Goal: Use online tool/utility: Utilize a website feature to perform a specific function

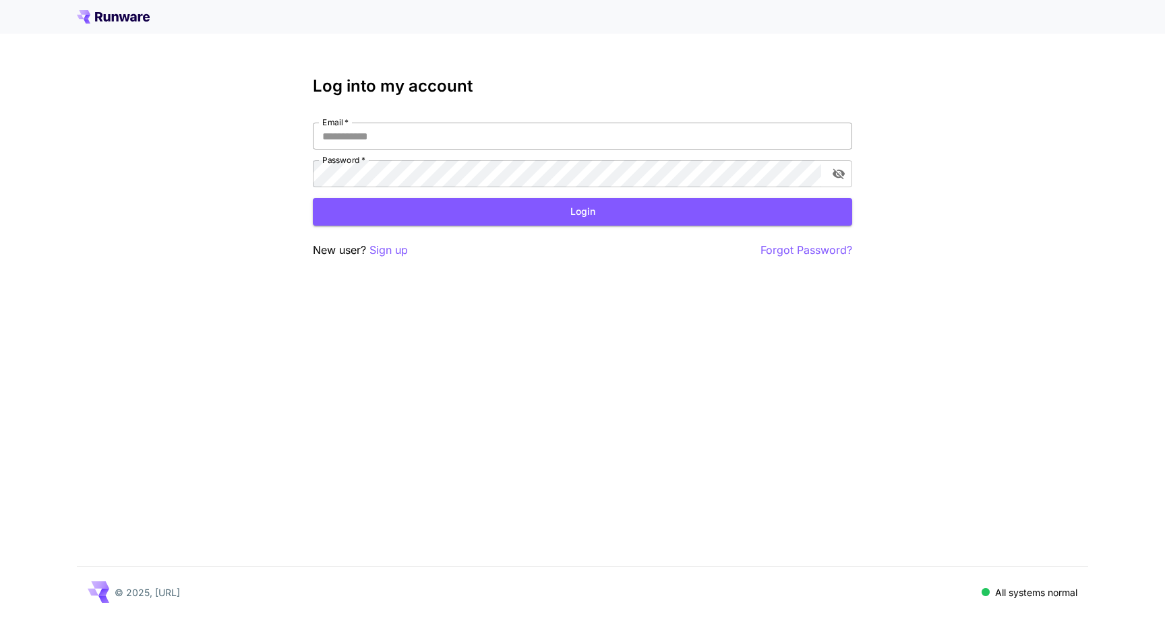
click at [404, 140] on input "Email   *" at bounding box center [582, 136] width 539 height 27
type input "**********"
click button "Login" at bounding box center [582, 212] width 539 height 28
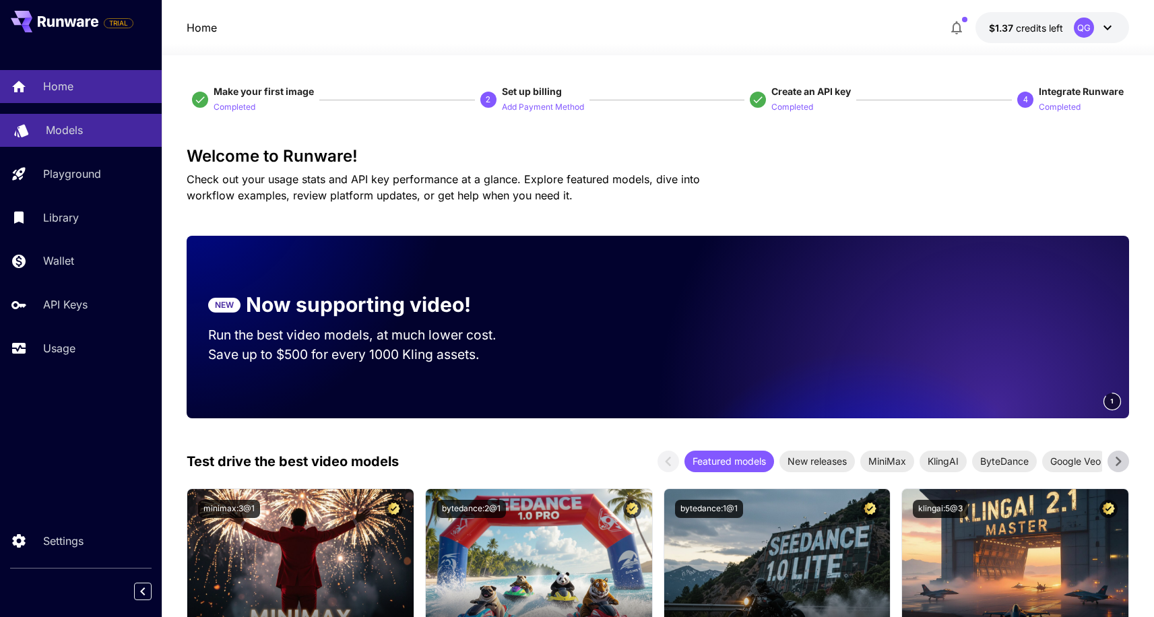
click at [89, 131] on div "Models" at bounding box center [98, 130] width 105 height 16
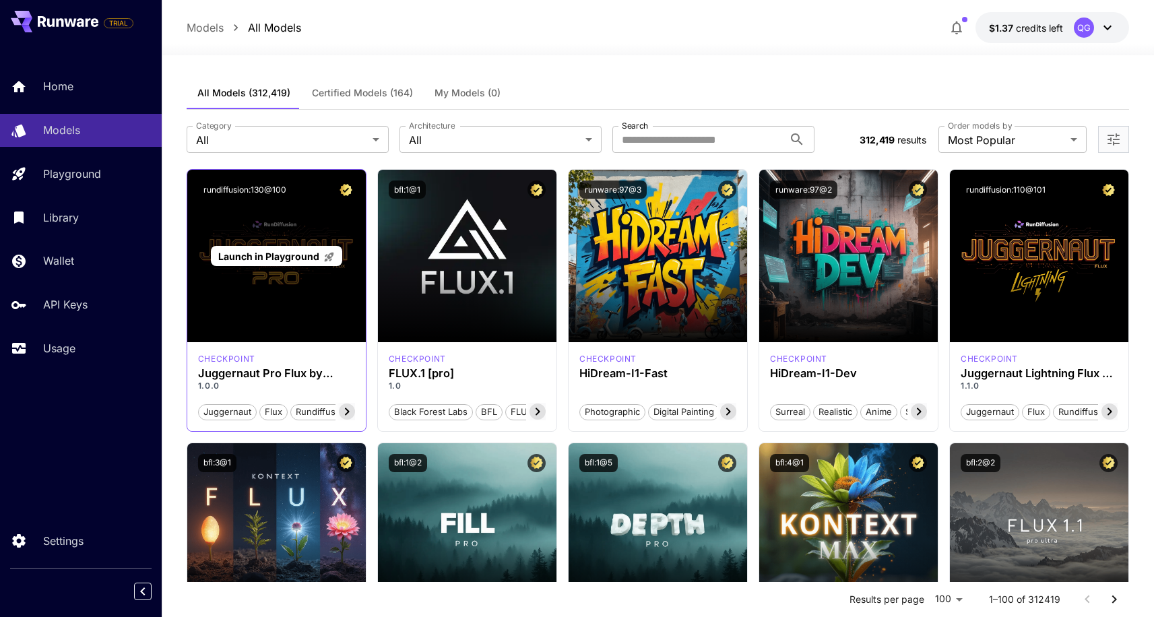
click at [268, 259] on span "Launch in Playground" at bounding box center [268, 256] width 101 height 11
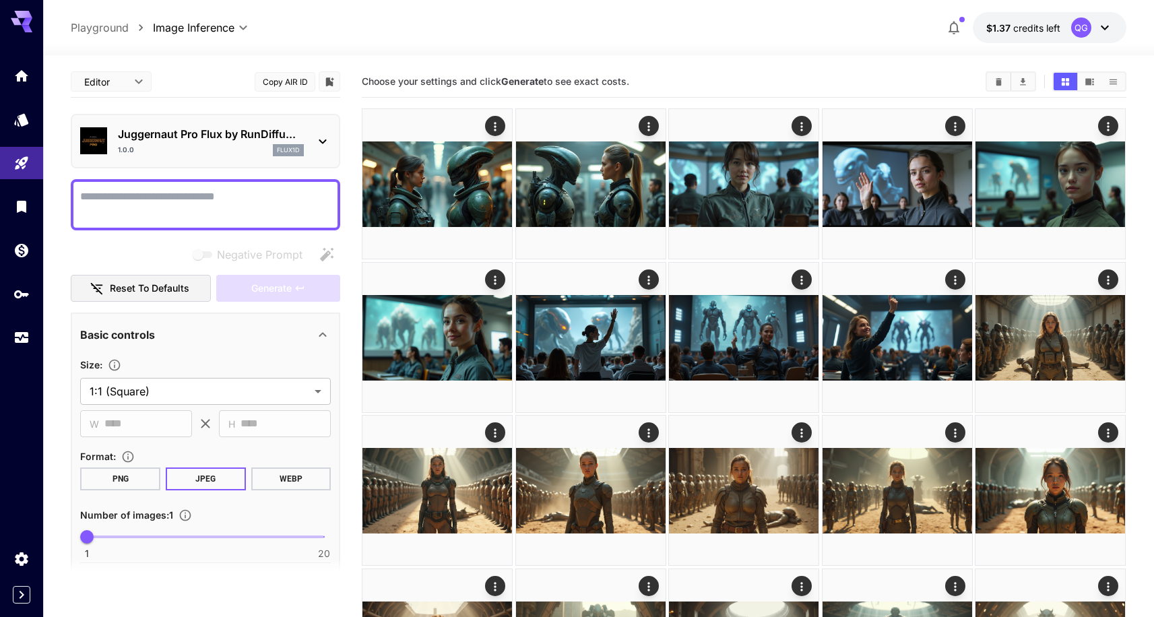
click at [226, 199] on textarea "Negative Prompt" at bounding box center [205, 205] width 251 height 32
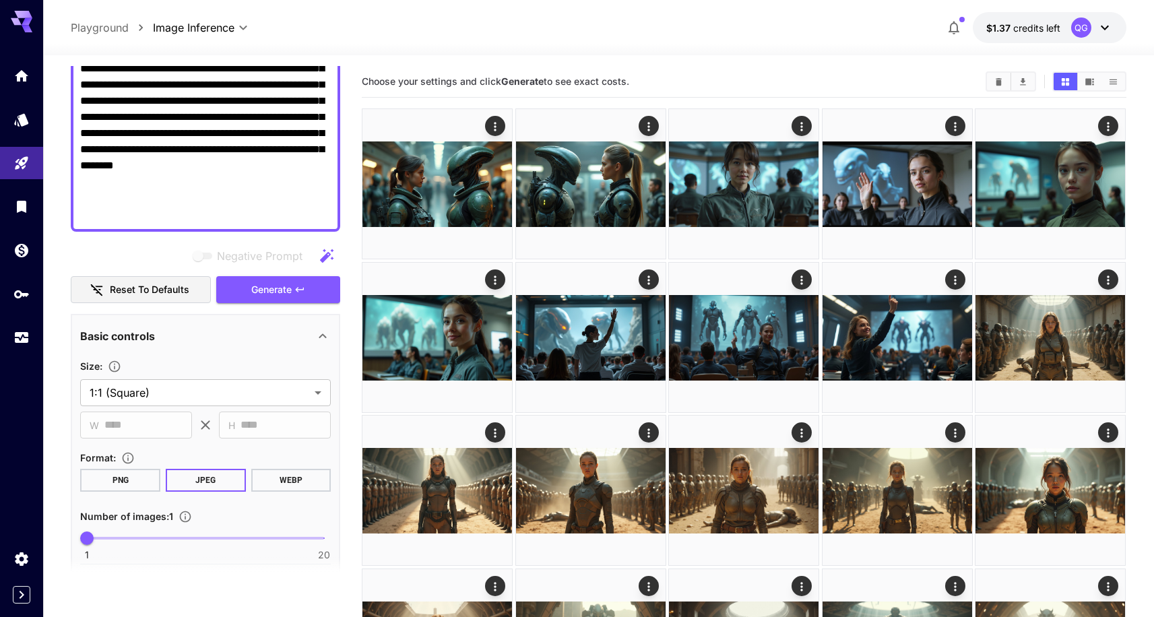
scroll to position [323, 0]
type textarea "**********"
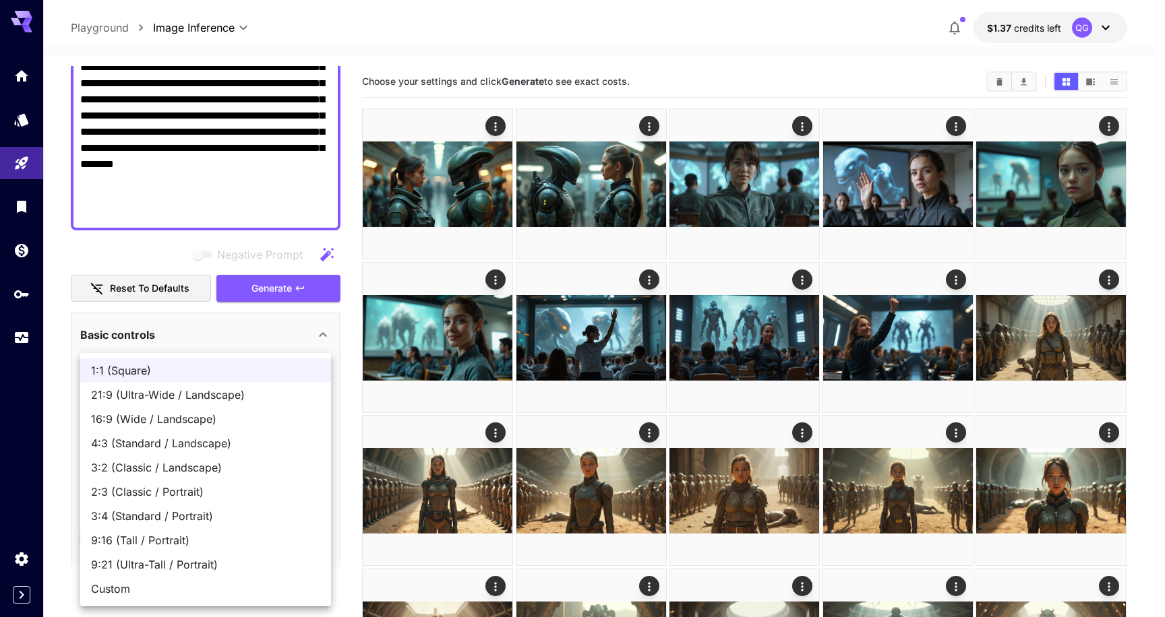
click at [245, 419] on span "16:9 (Wide / Landscape)" at bounding box center [205, 419] width 229 height 16
type input "**********"
type input "****"
type input "***"
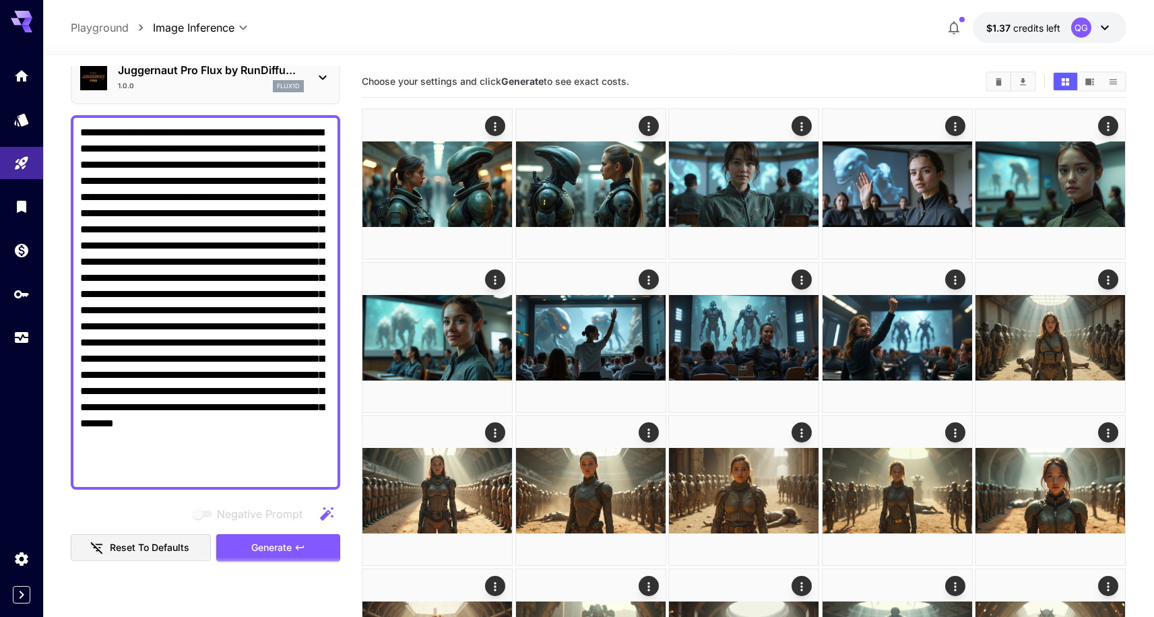
scroll to position [162, 0]
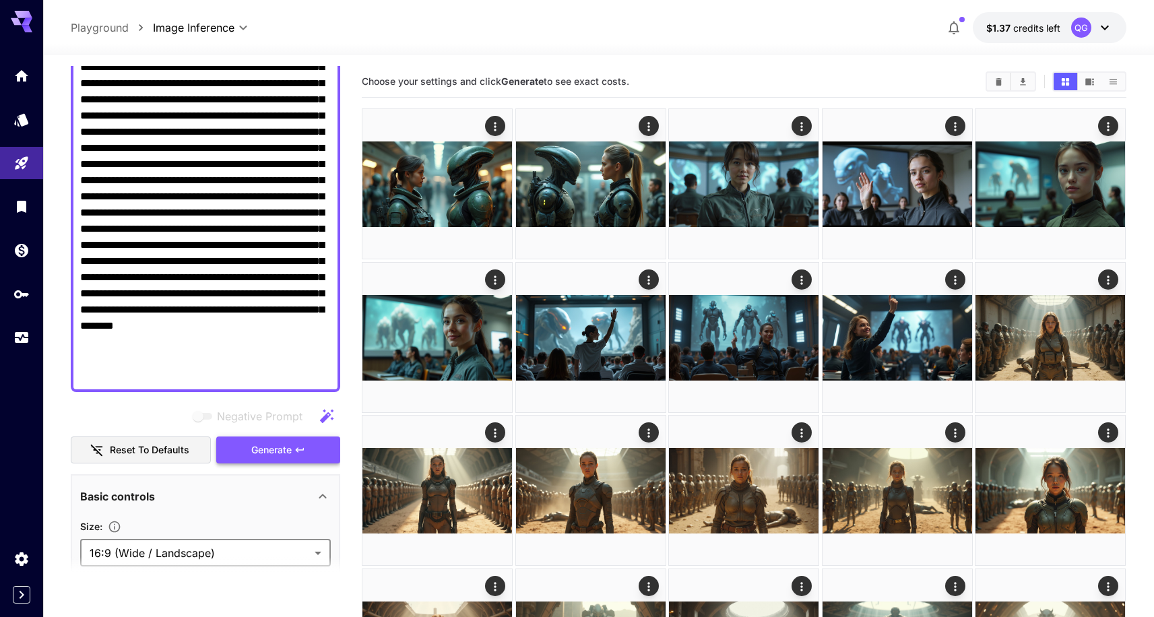
click at [278, 454] on span "Generate" at bounding box center [271, 450] width 40 height 17
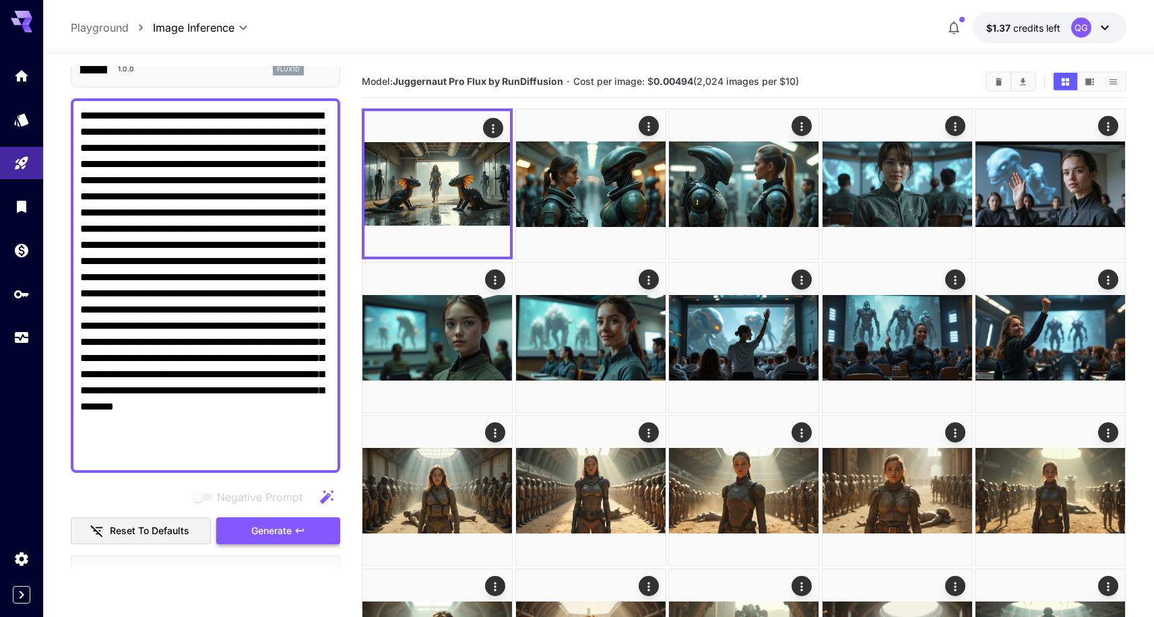
click at [278, 454] on textarea "Negative Prompt" at bounding box center [205, 286] width 251 height 356
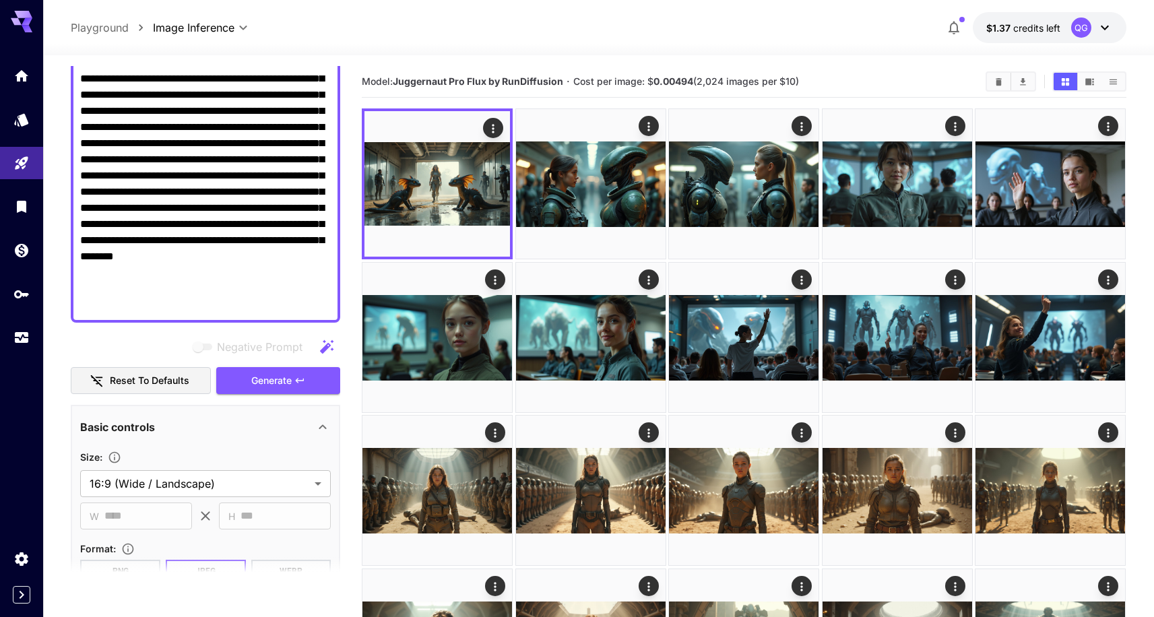
scroll to position [243, 0]
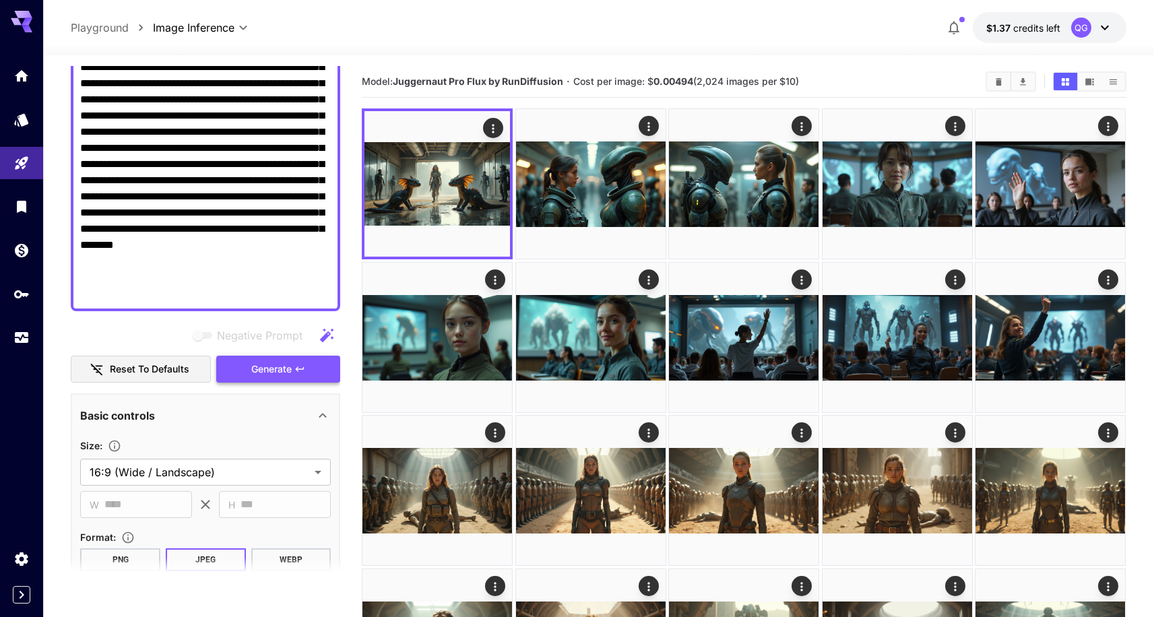
click at [280, 363] on span "Generate" at bounding box center [271, 369] width 40 height 17
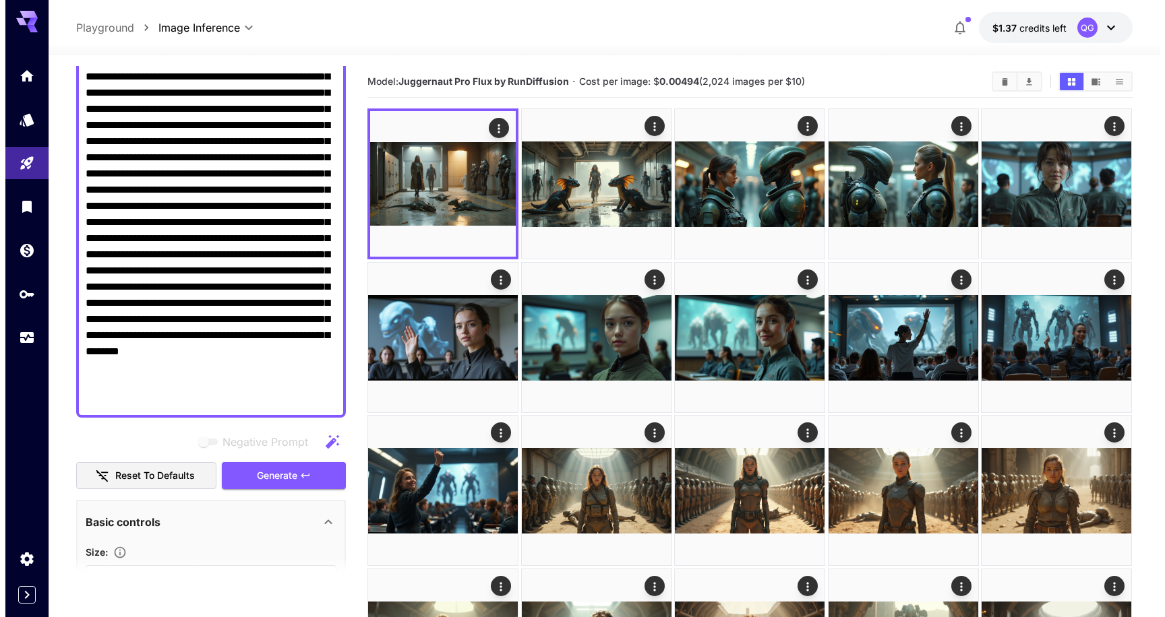
scroll to position [81, 0]
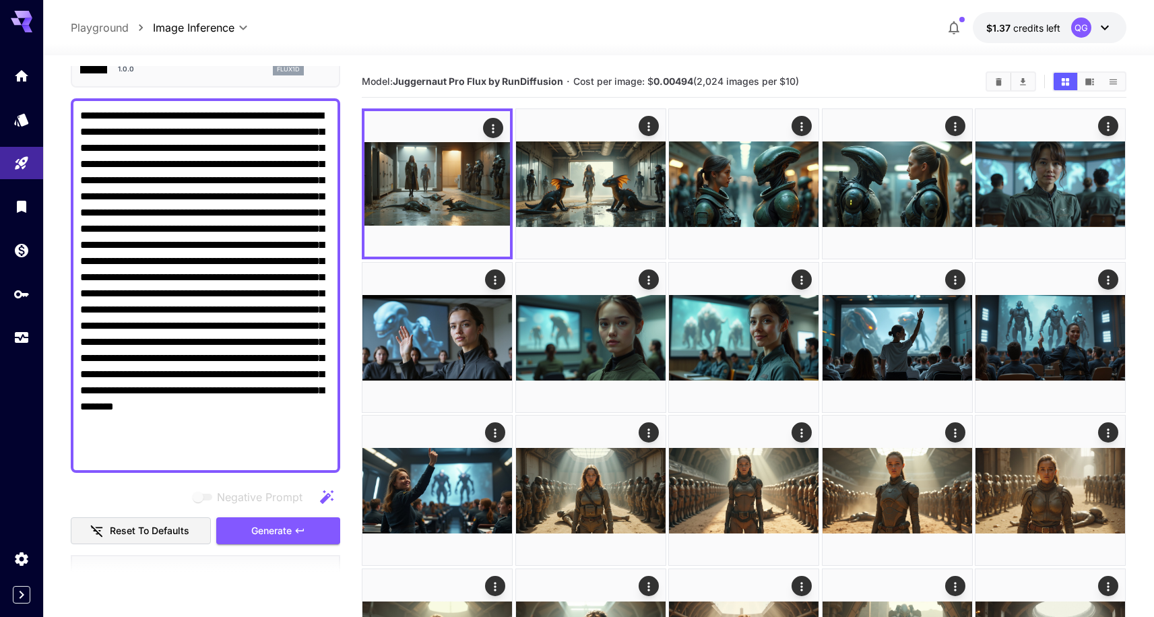
click at [174, 115] on textarea "Negative Prompt" at bounding box center [205, 286] width 251 height 356
type textarea "**********"
click at [273, 545] on div "**********" at bounding box center [206, 541] width 270 height 1113
click at [272, 542] on button "Generate" at bounding box center [278, 532] width 124 height 28
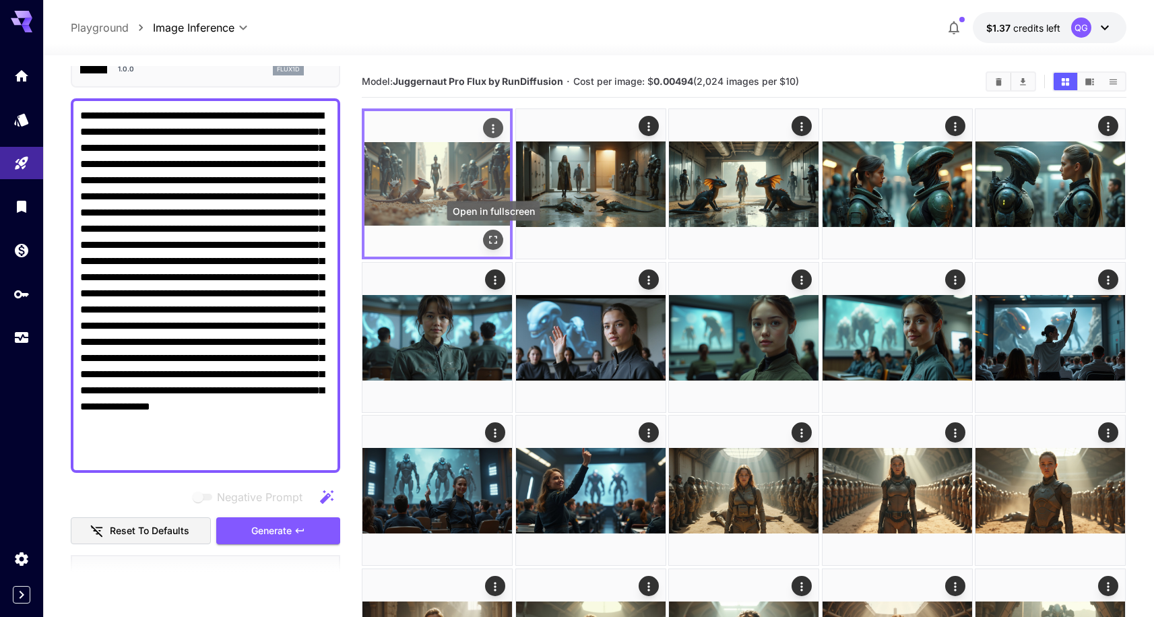
click at [491, 241] on icon "Open in fullscreen" at bounding box center [493, 239] width 13 height 13
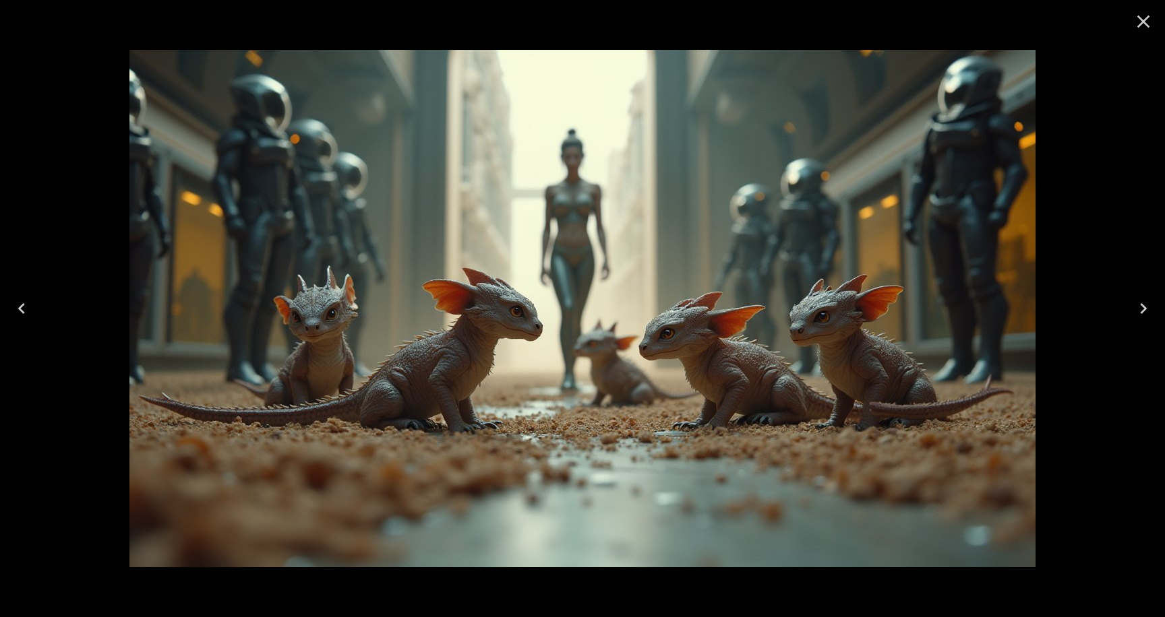
scroll to position [81, 0]
click at [1153, 18] on icon "Close" at bounding box center [1143, 22] width 22 height 22
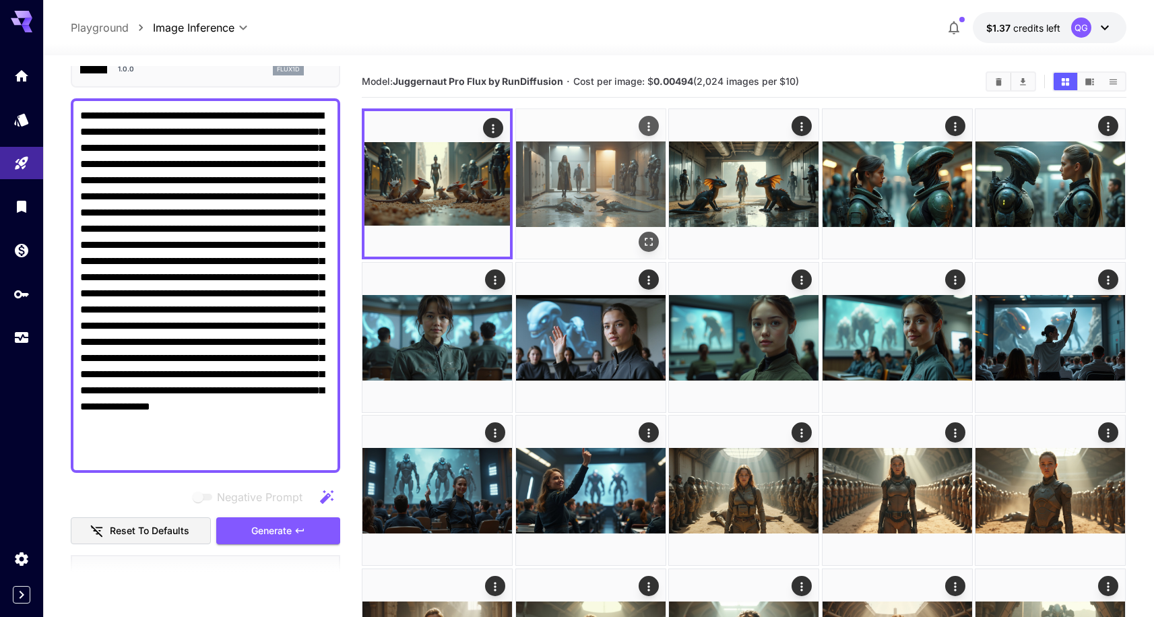
click at [568, 168] on img at bounding box center [591, 184] width 150 height 150
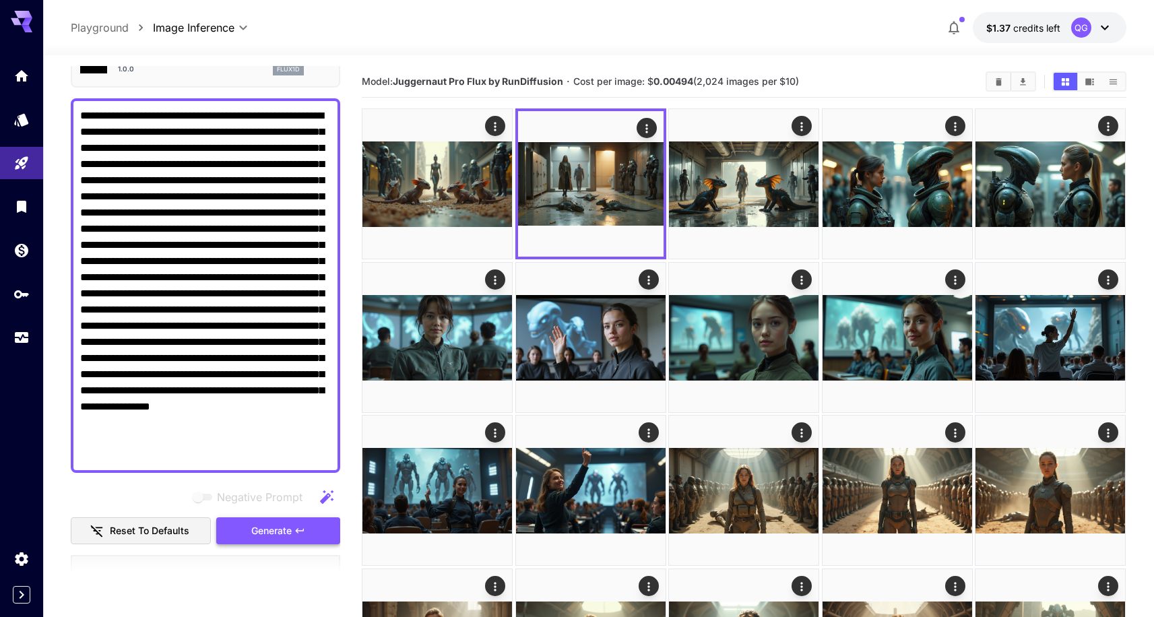
click at [246, 538] on button "Generate" at bounding box center [278, 532] width 124 height 28
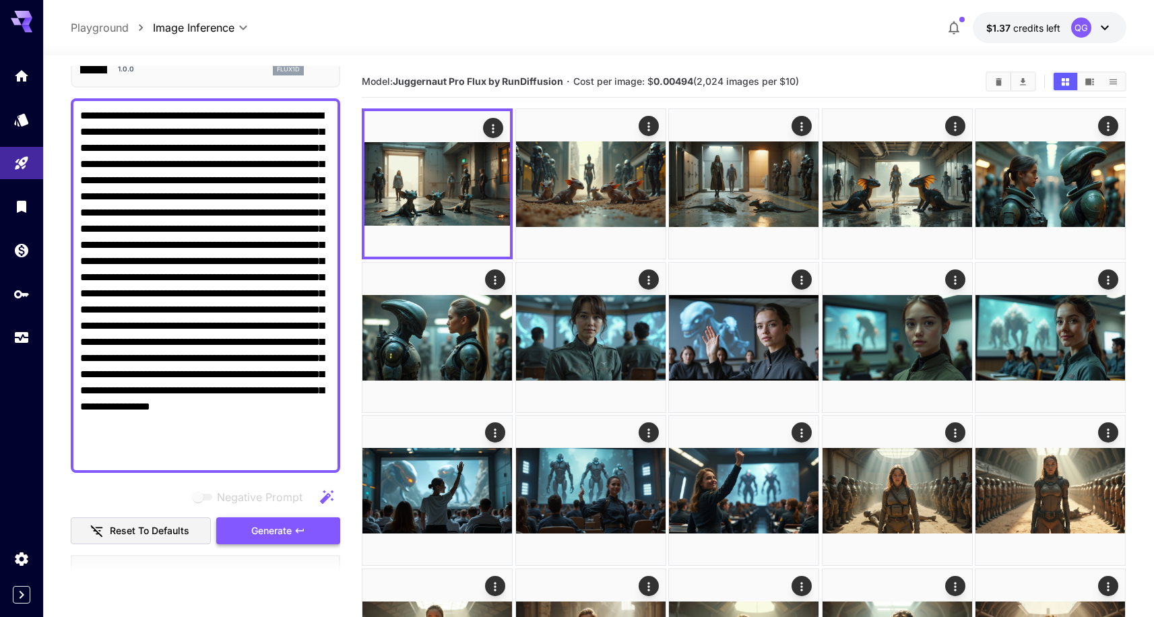
click at [295, 520] on button "Generate" at bounding box center [278, 532] width 124 height 28
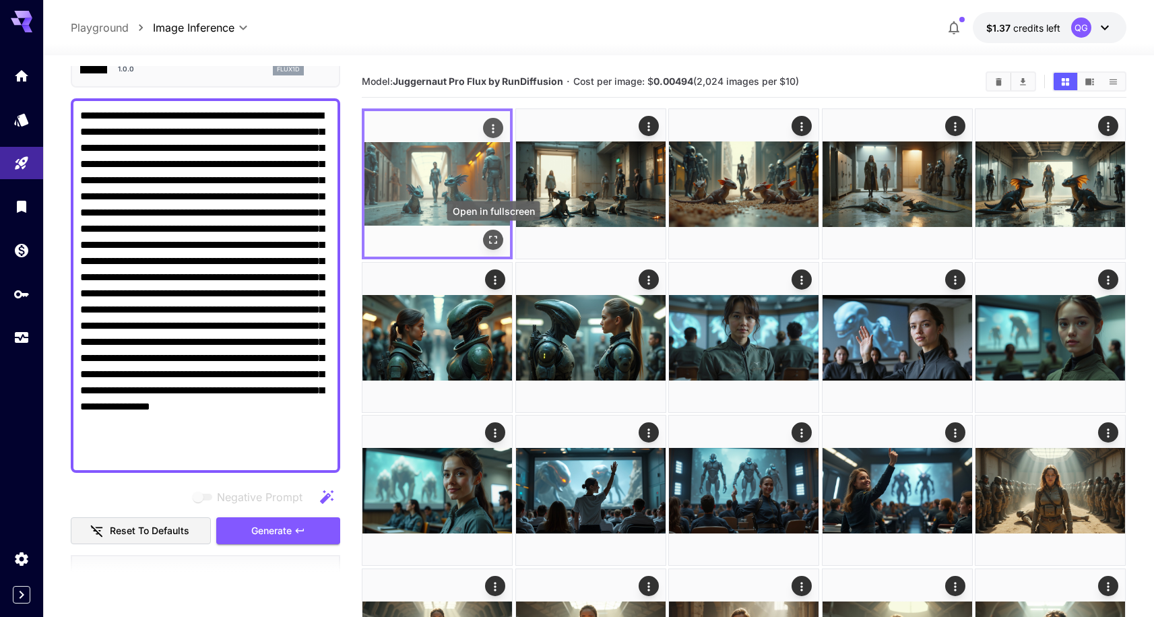
click at [497, 230] on button "Open in fullscreen" at bounding box center [494, 240] width 20 height 20
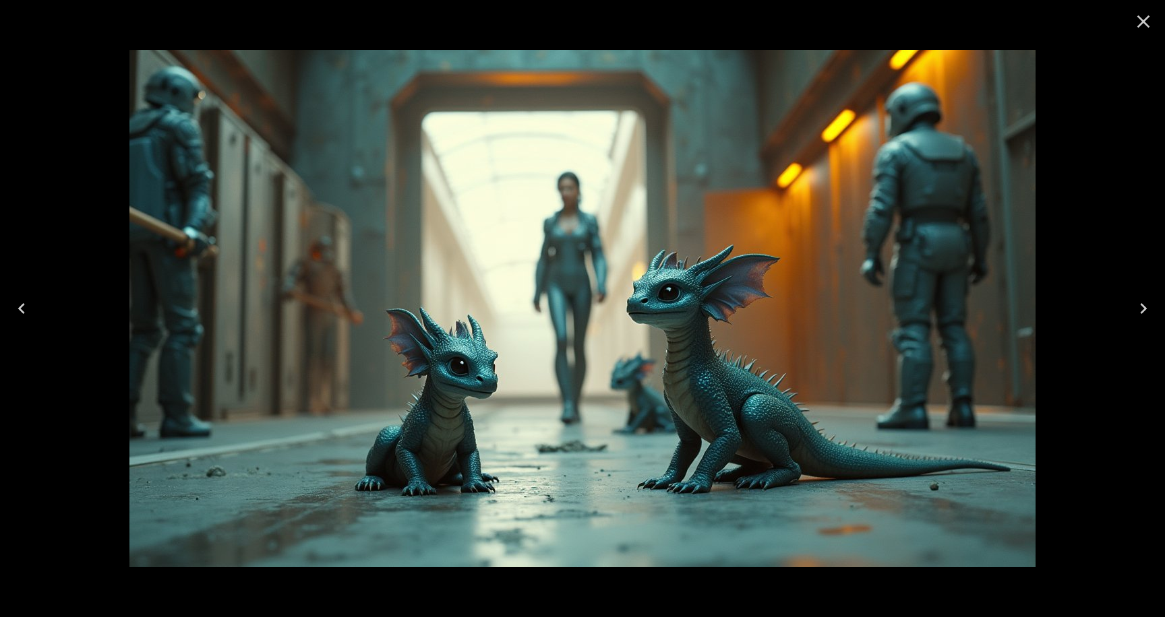
click at [1142, 30] on icon "Close" at bounding box center [1143, 22] width 22 height 22
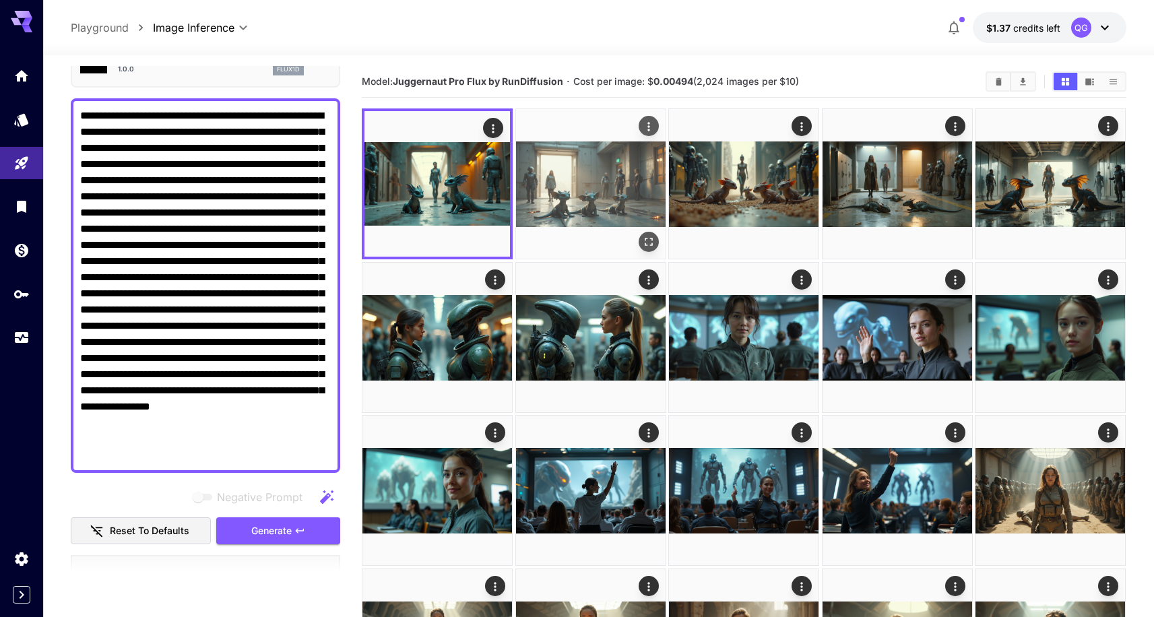
click at [594, 187] on img at bounding box center [591, 184] width 150 height 150
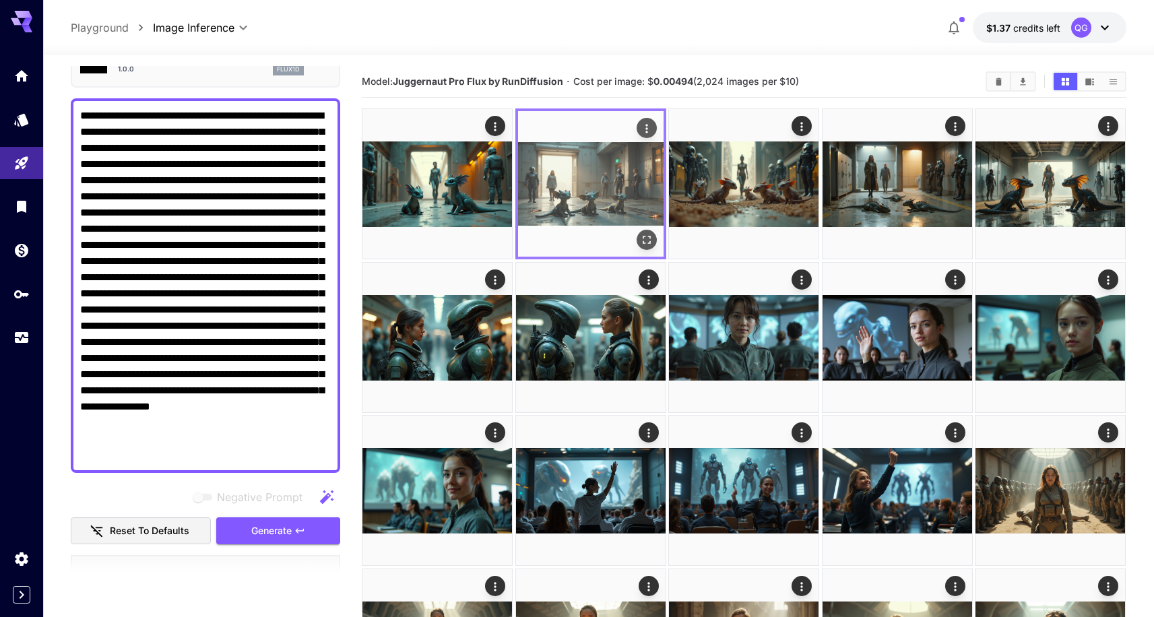
click at [648, 245] on icon "Open in fullscreen" at bounding box center [646, 239] width 13 height 13
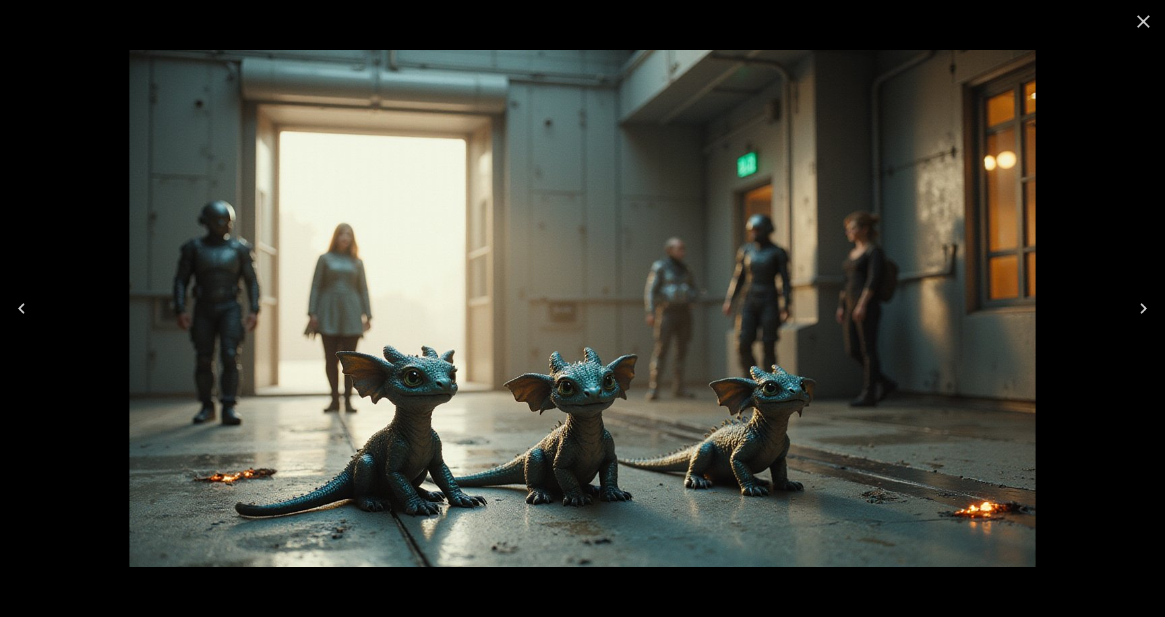
click at [1152, 17] on icon "Close" at bounding box center [1143, 22] width 22 height 22
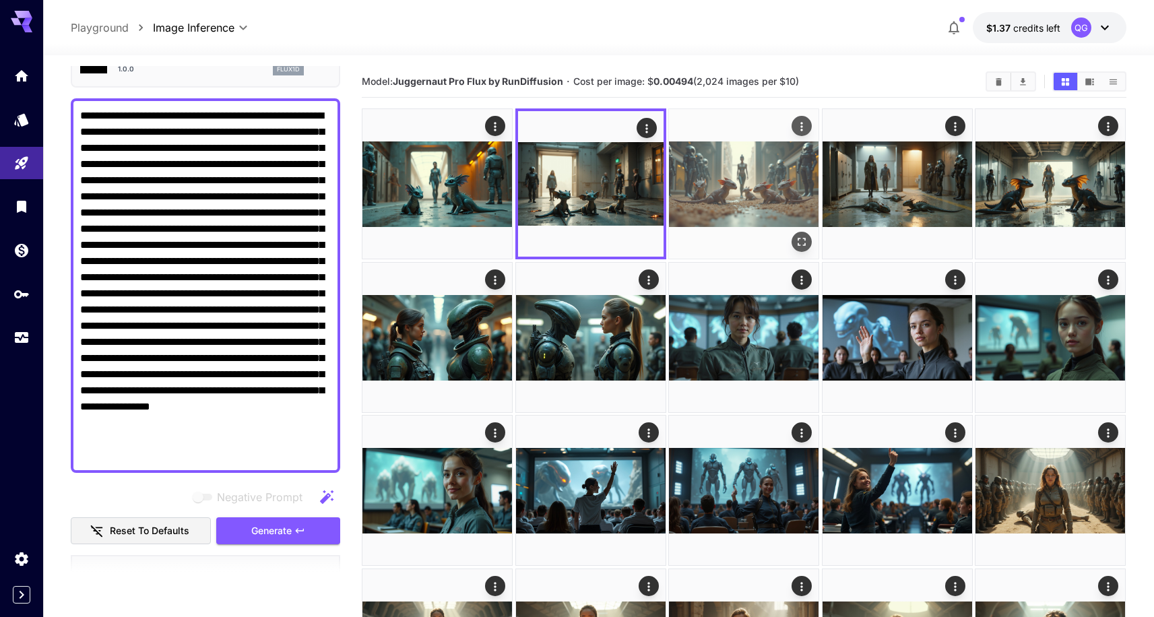
click at [710, 202] on img at bounding box center [744, 184] width 150 height 150
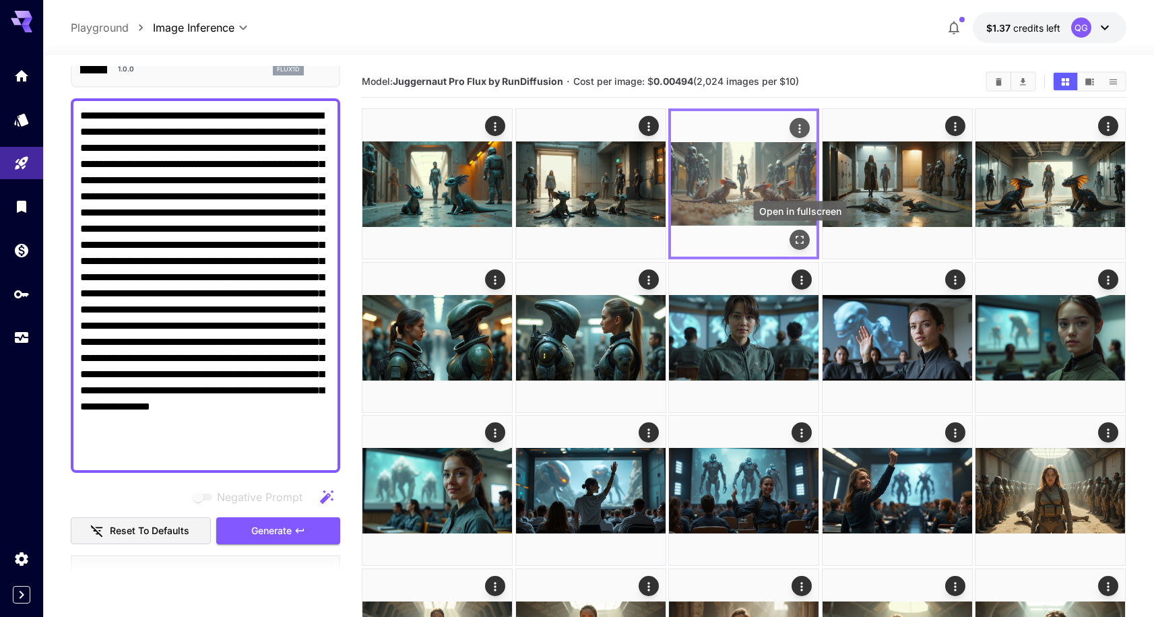
click at [805, 241] on icon "Open in fullscreen" at bounding box center [800, 239] width 13 height 13
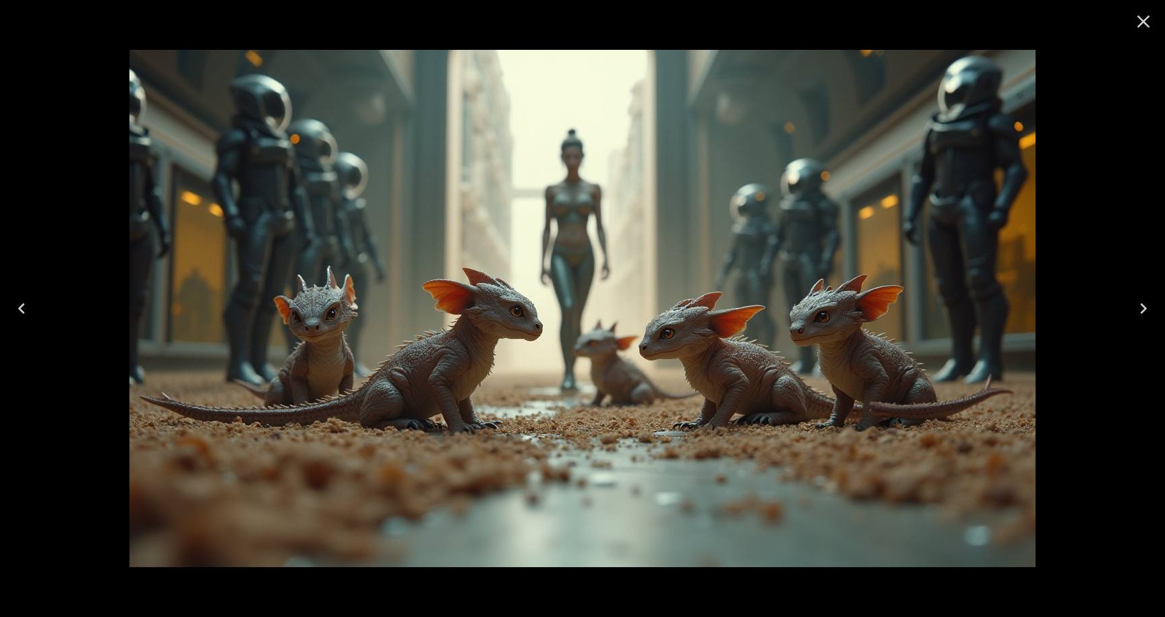
drag, startPoint x: 1151, startPoint y: 18, endPoint x: 862, endPoint y: 129, distance: 309.5
click at [1151, 18] on icon "Close" at bounding box center [1143, 22] width 22 height 22
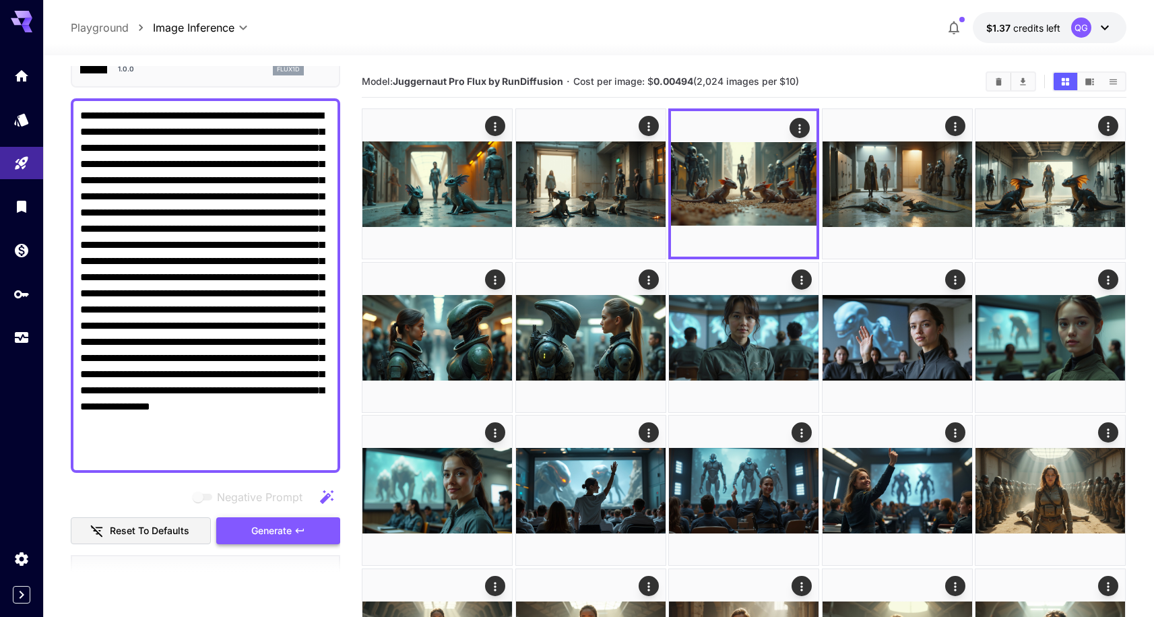
click at [259, 530] on span "Generate" at bounding box center [271, 531] width 40 height 17
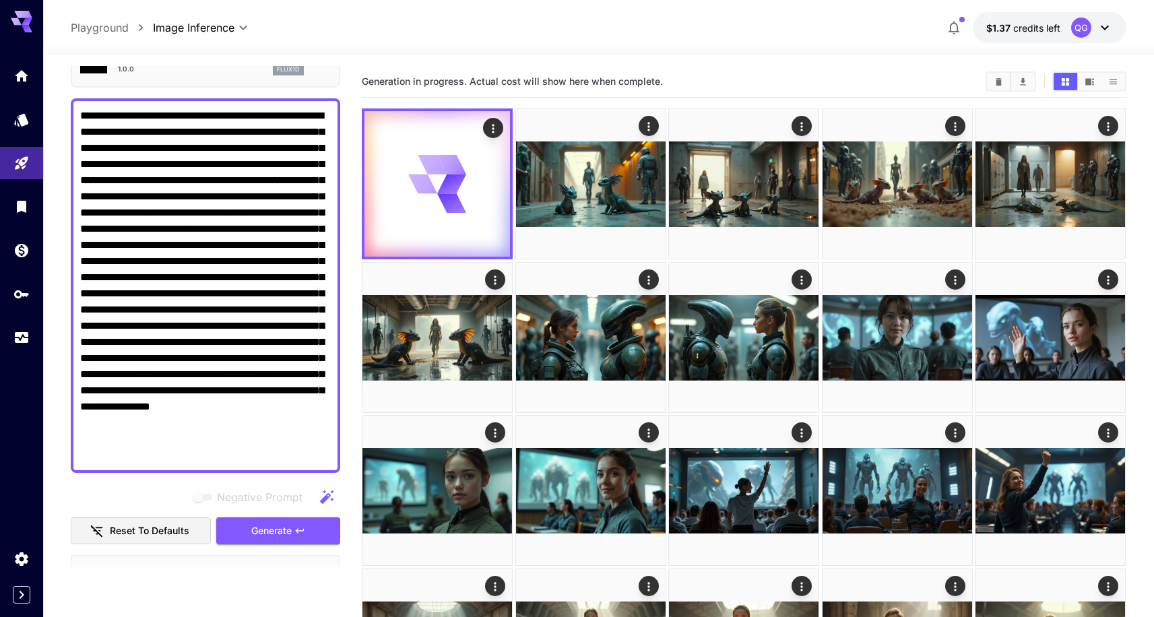
click at [260, 210] on textarea "Negative Prompt" at bounding box center [205, 286] width 251 height 356
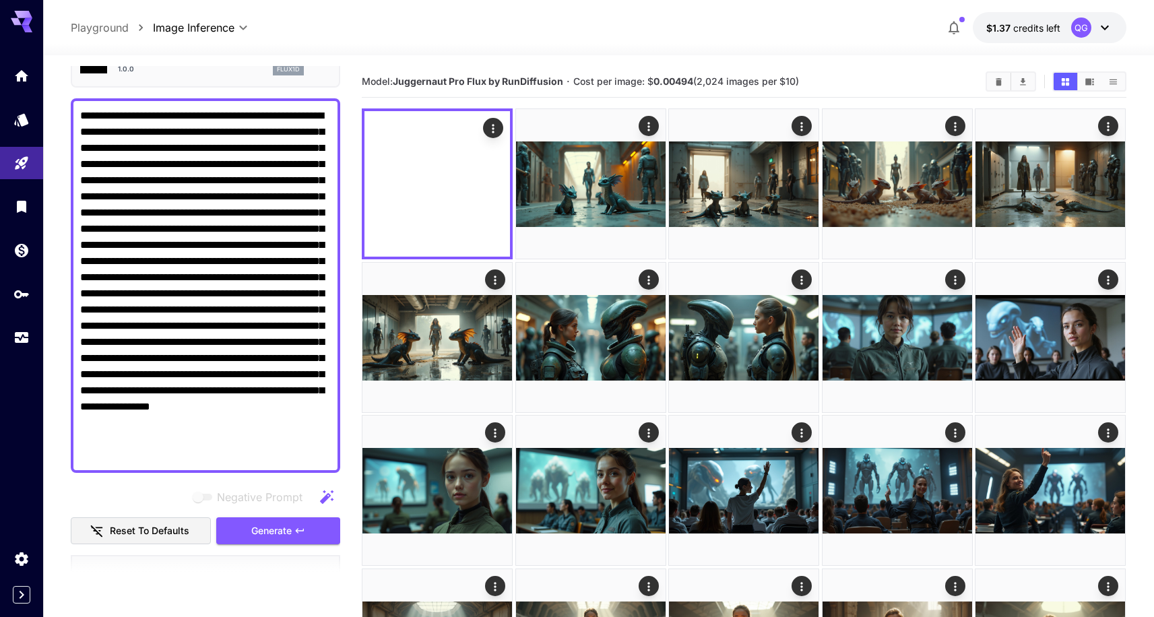
click at [260, 210] on textarea "Negative Prompt" at bounding box center [205, 286] width 251 height 356
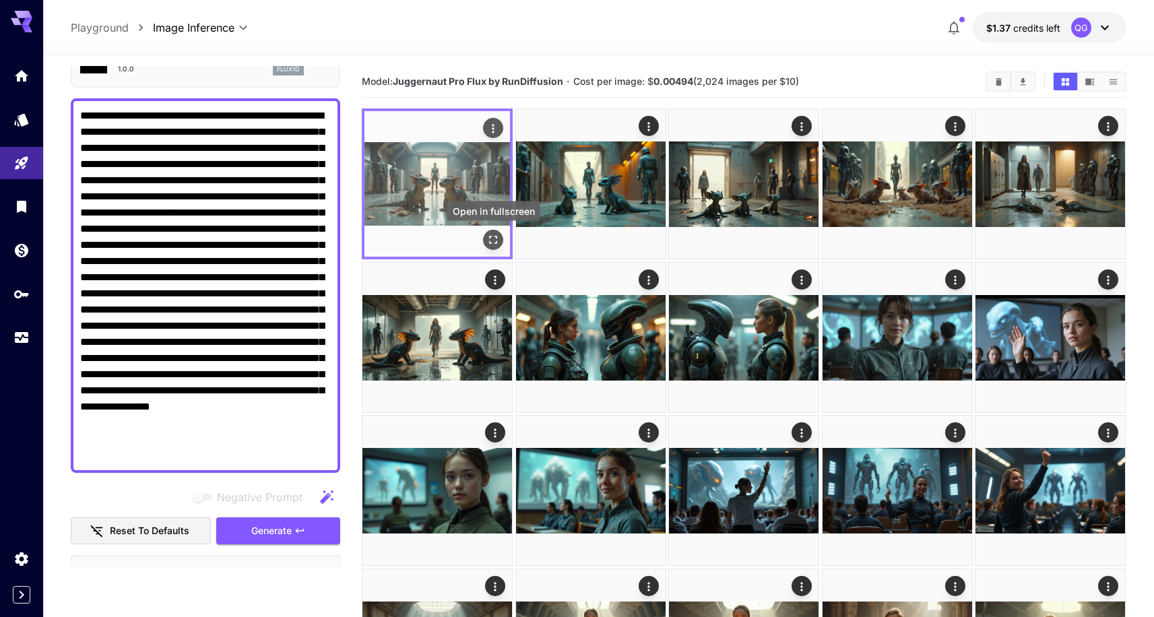
click at [497, 234] on icon "Open in fullscreen" at bounding box center [493, 239] width 13 height 13
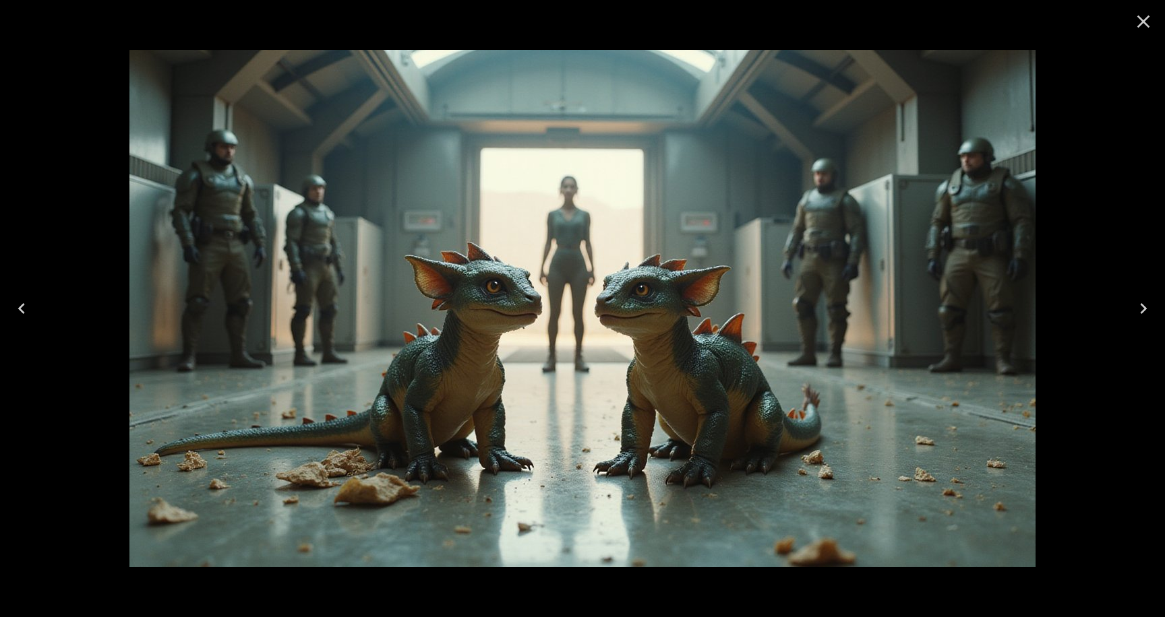
click at [1137, 19] on icon "Close" at bounding box center [1143, 22] width 22 height 22
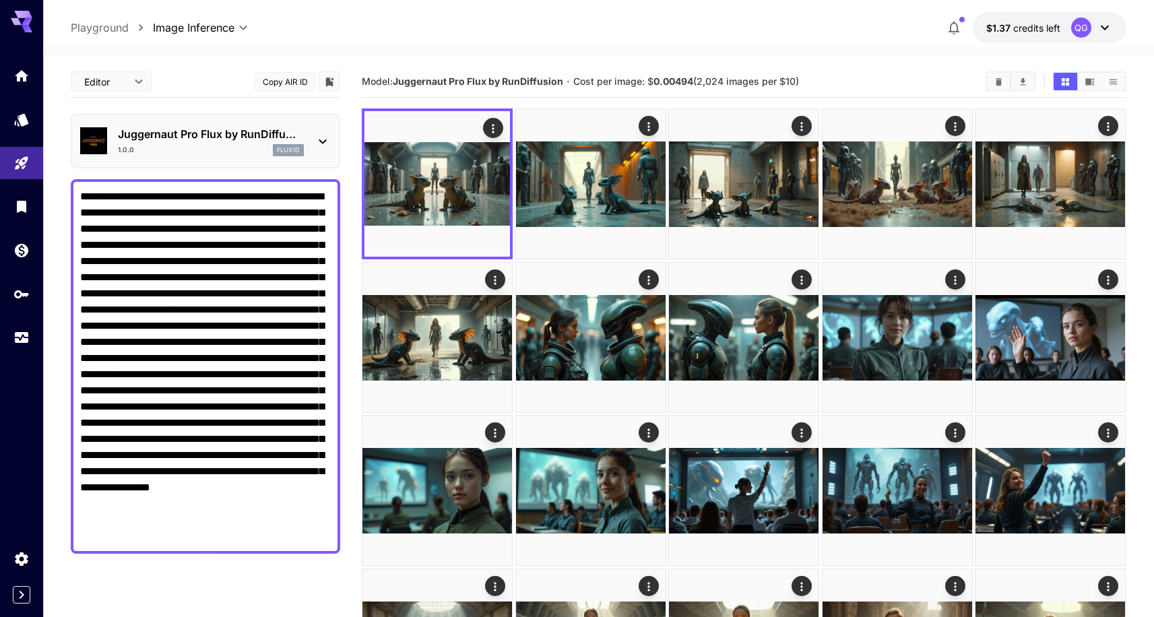
scroll to position [81, 0]
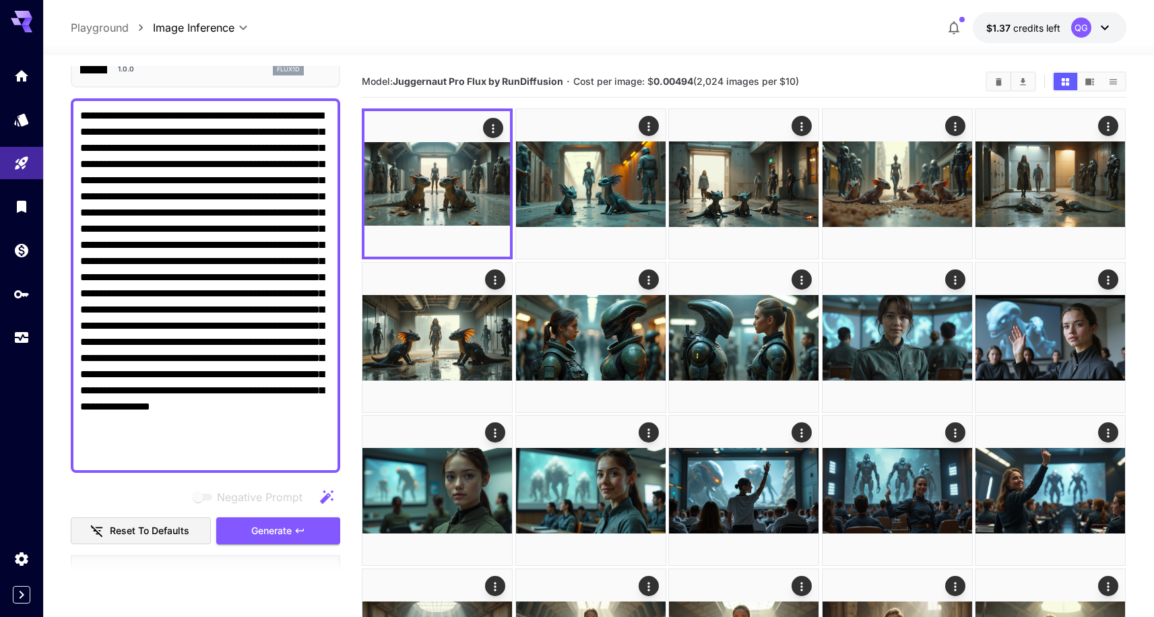
click at [245, 208] on textarea "Negative Prompt" at bounding box center [205, 286] width 251 height 356
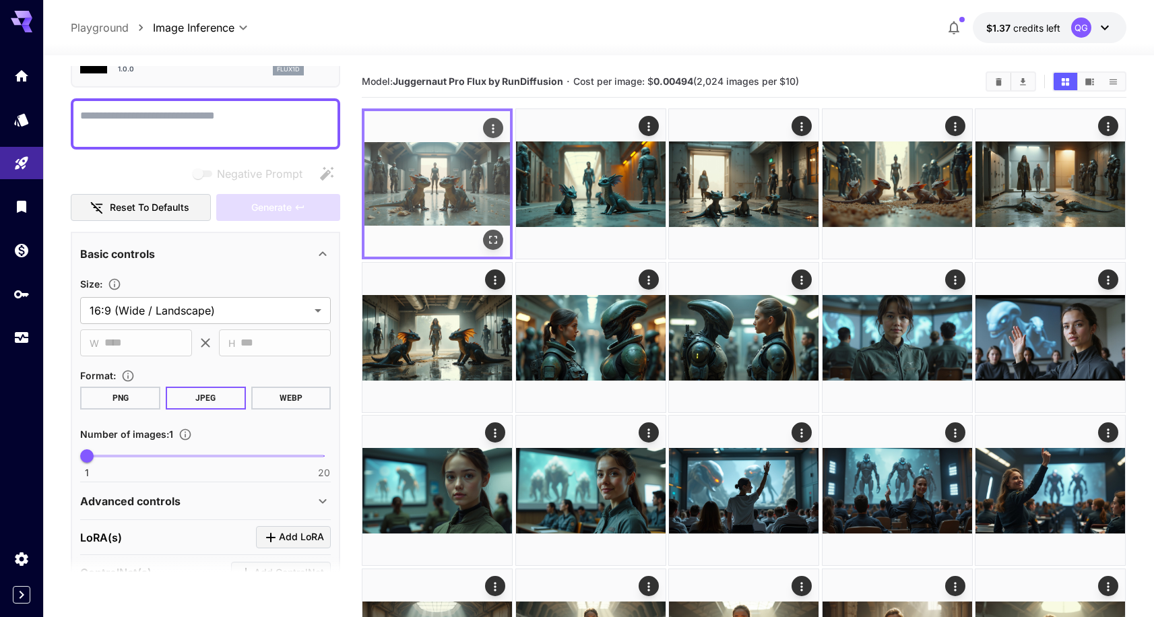
paste textarea "**********"
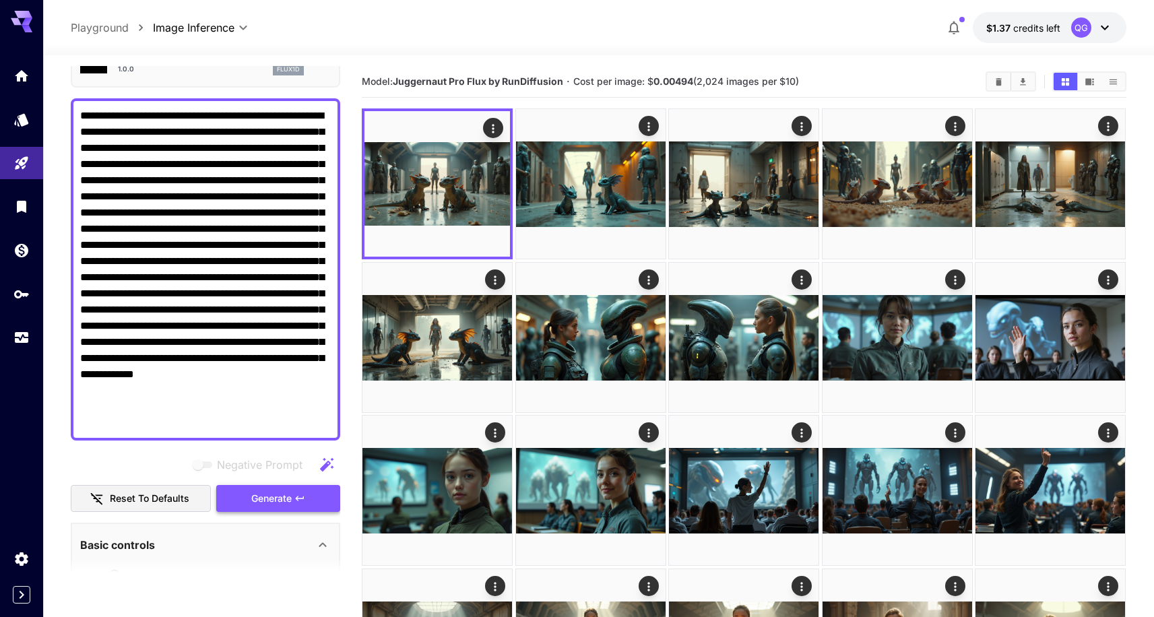
type textarea "**********"
click at [289, 495] on span "Generate" at bounding box center [271, 499] width 40 height 17
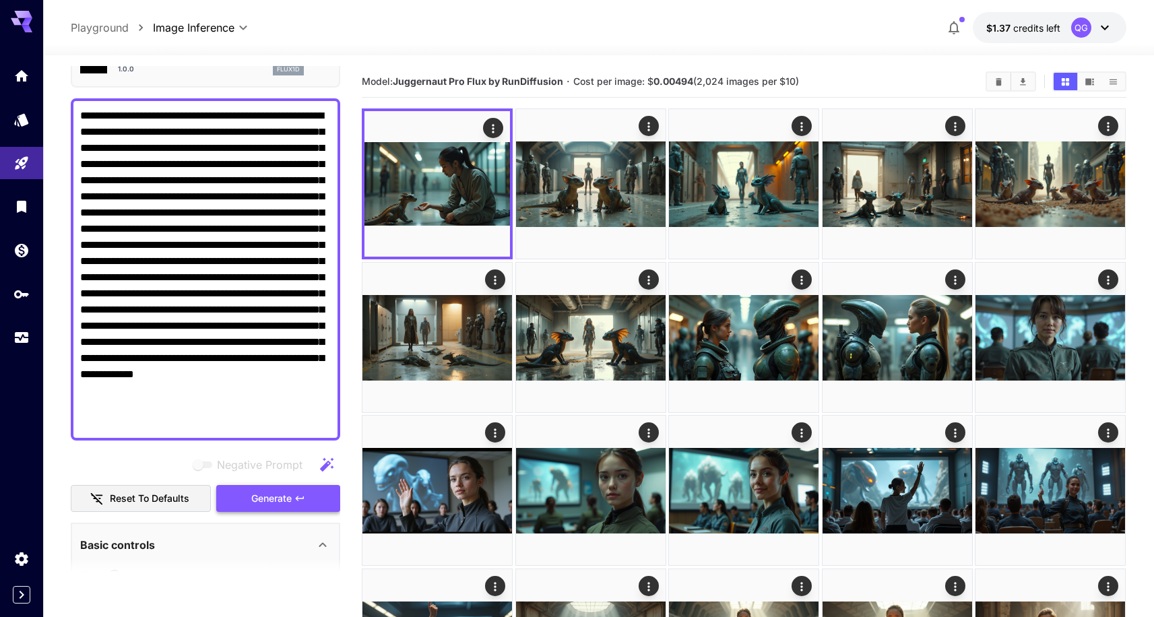
click at [305, 494] on icon "button" at bounding box center [300, 498] width 11 height 11
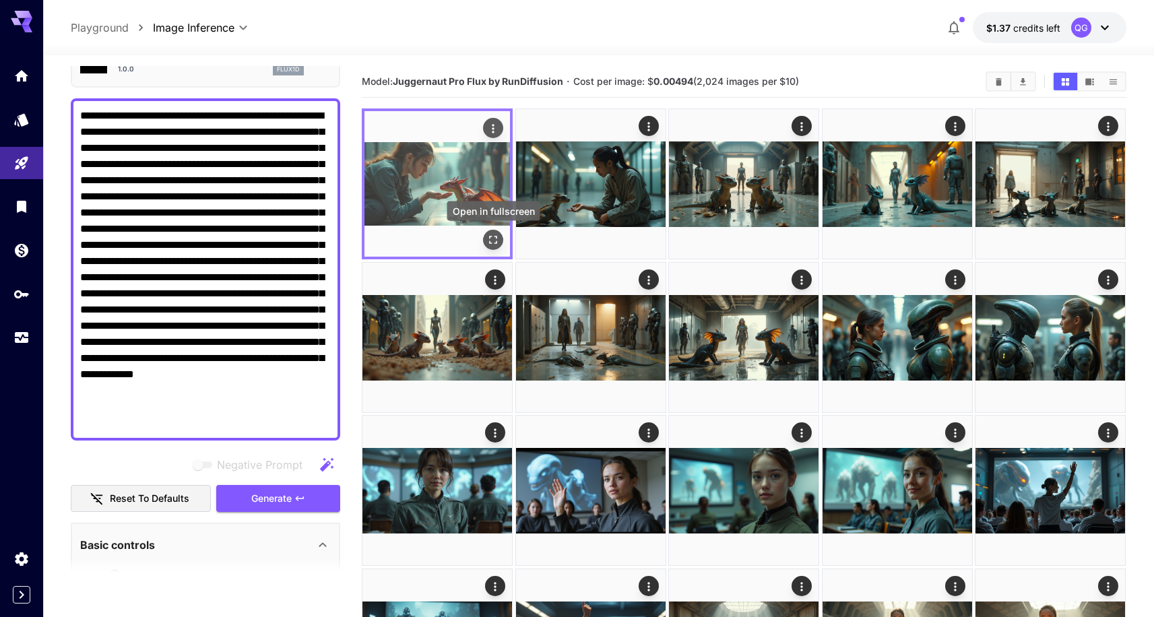
click at [498, 240] on icon "Open in fullscreen" at bounding box center [493, 239] width 13 height 13
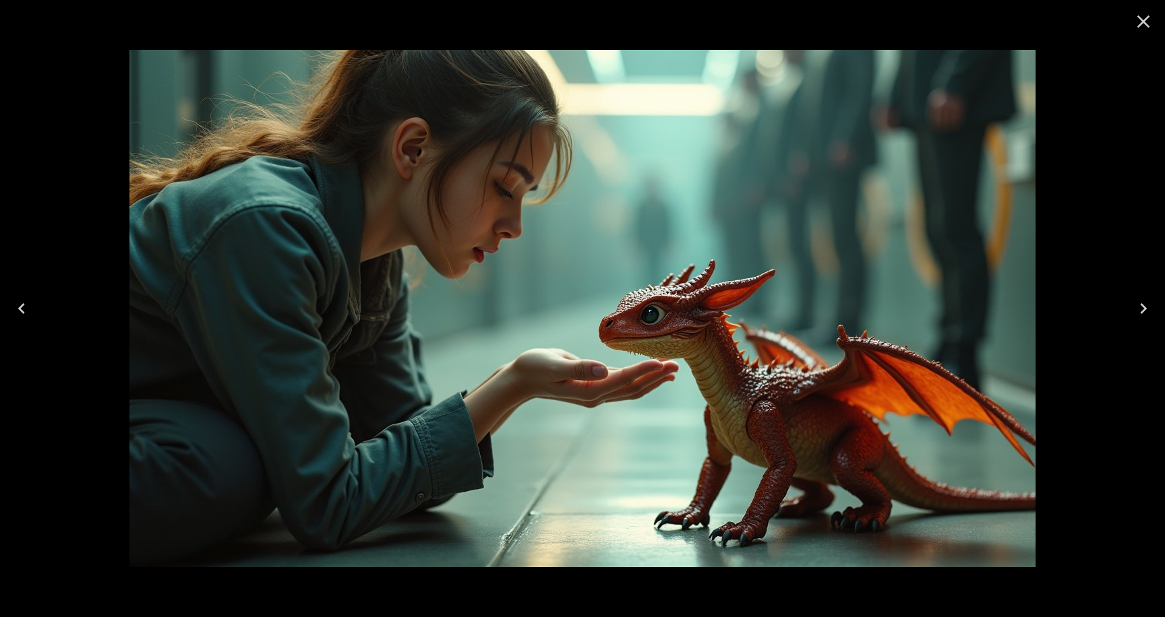
click at [1153, 16] on icon "Close" at bounding box center [1143, 22] width 22 height 22
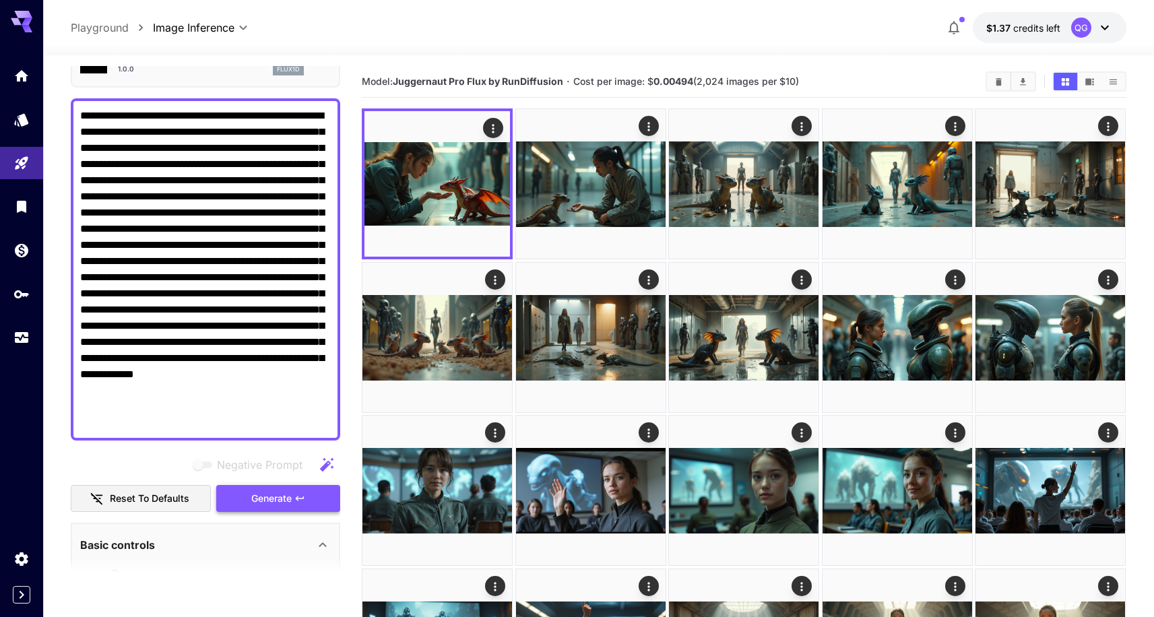
click at [315, 505] on button "Generate" at bounding box center [278, 499] width 124 height 28
